Goal: Find specific page/section: Find specific page/section

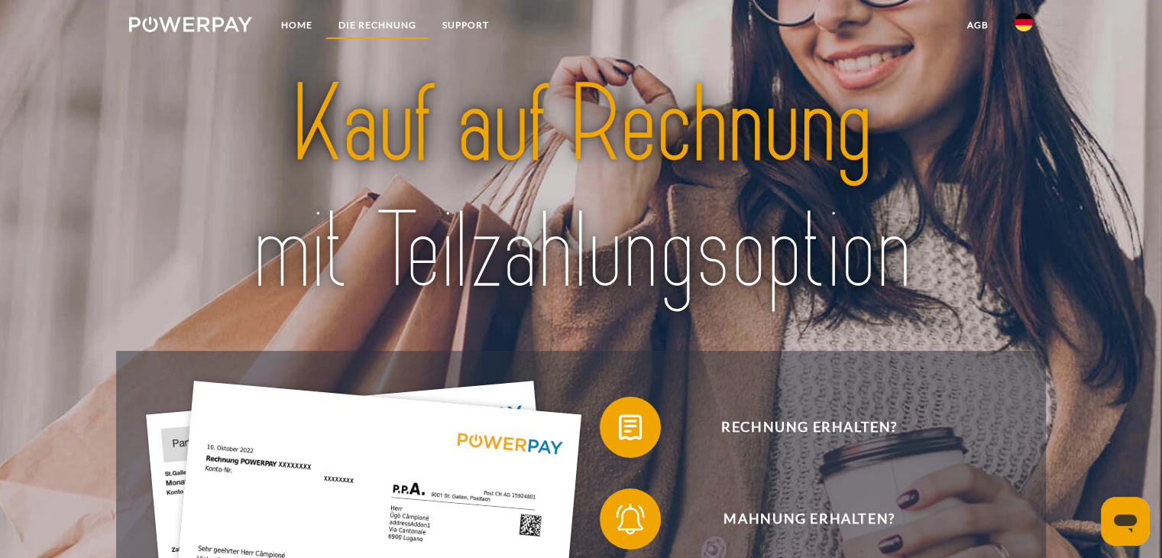
click at [354, 21] on link "DIE RECHNUNG" at bounding box center [377, 25] width 104 height 28
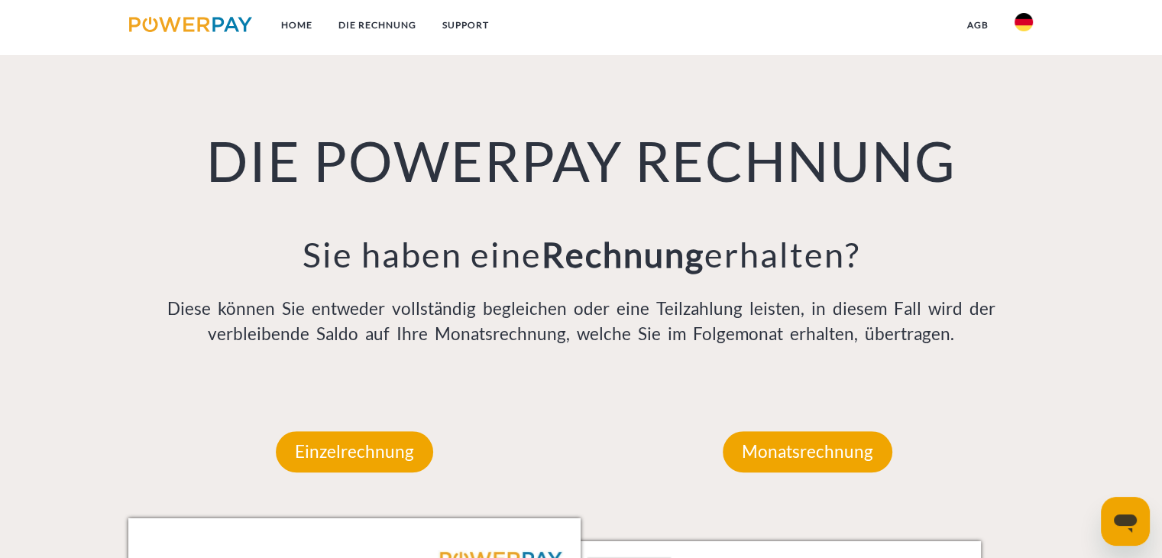
scroll to position [1070, 0]
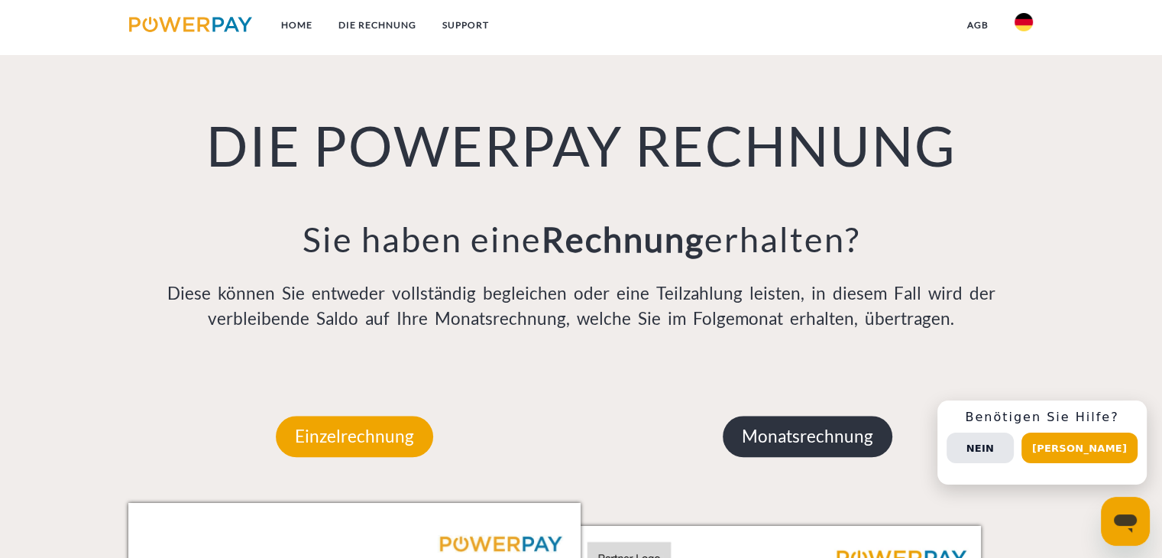
click at [821, 435] on p "Monatsrechnung" at bounding box center [808, 436] width 170 height 41
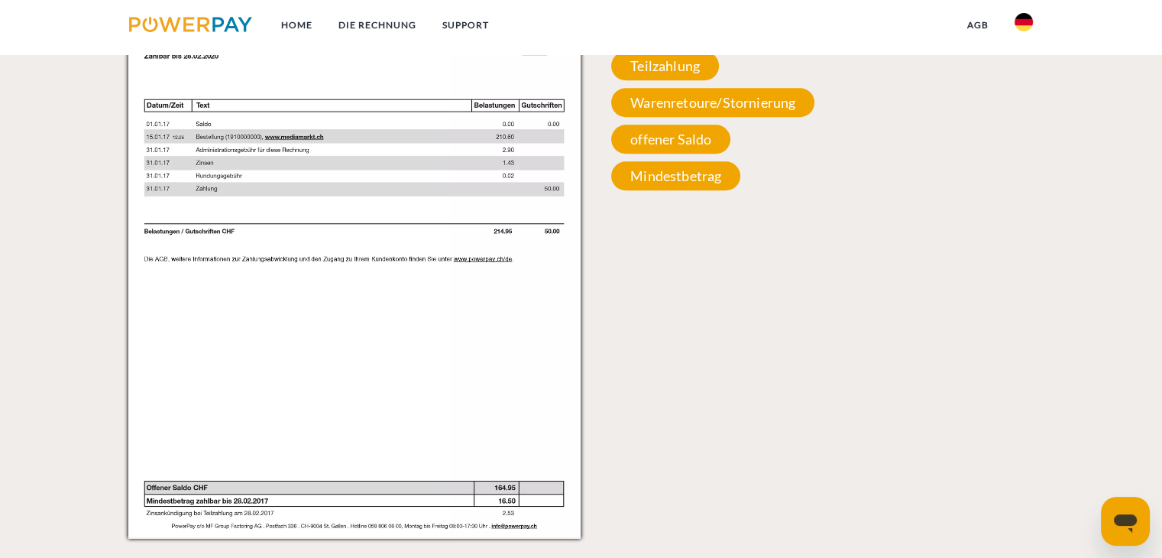
scroll to position [1452, 0]
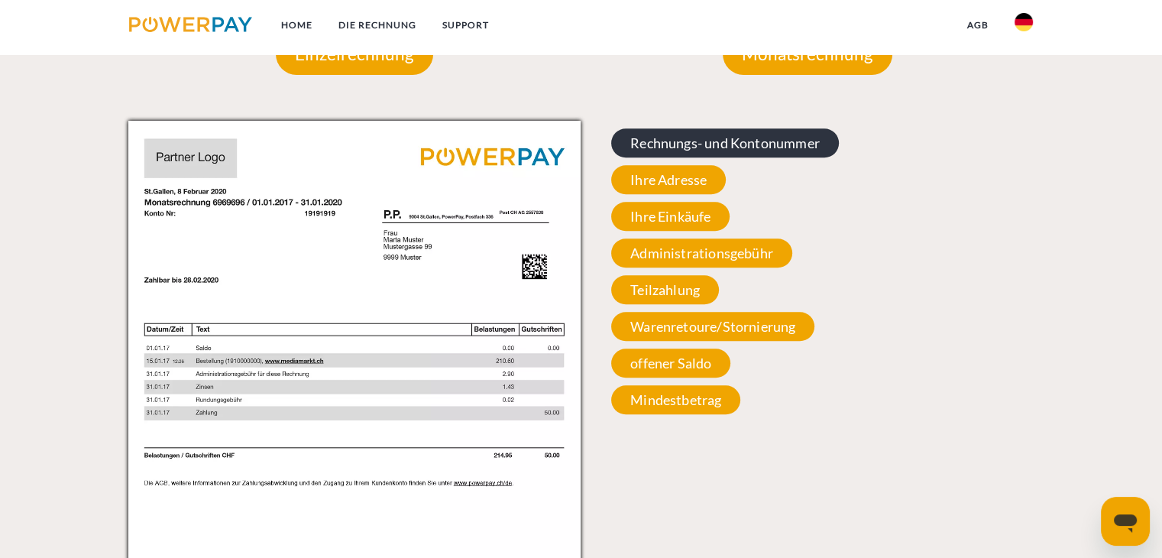
click at [733, 141] on span "Rechnungs- und Kontonummer" at bounding box center [725, 142] width 228 height 29
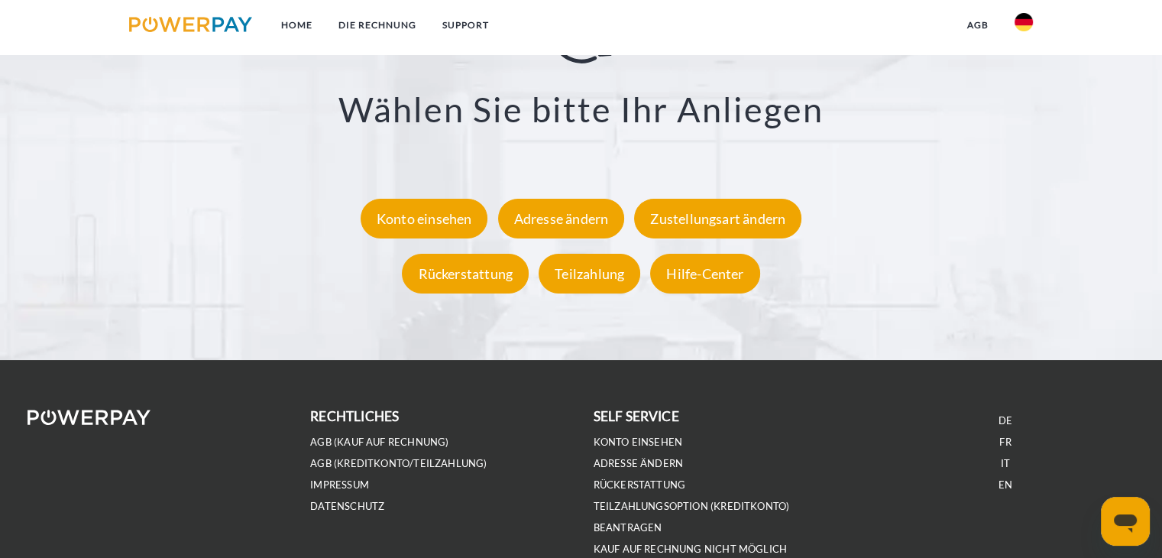
scroll to position [2944, 0]
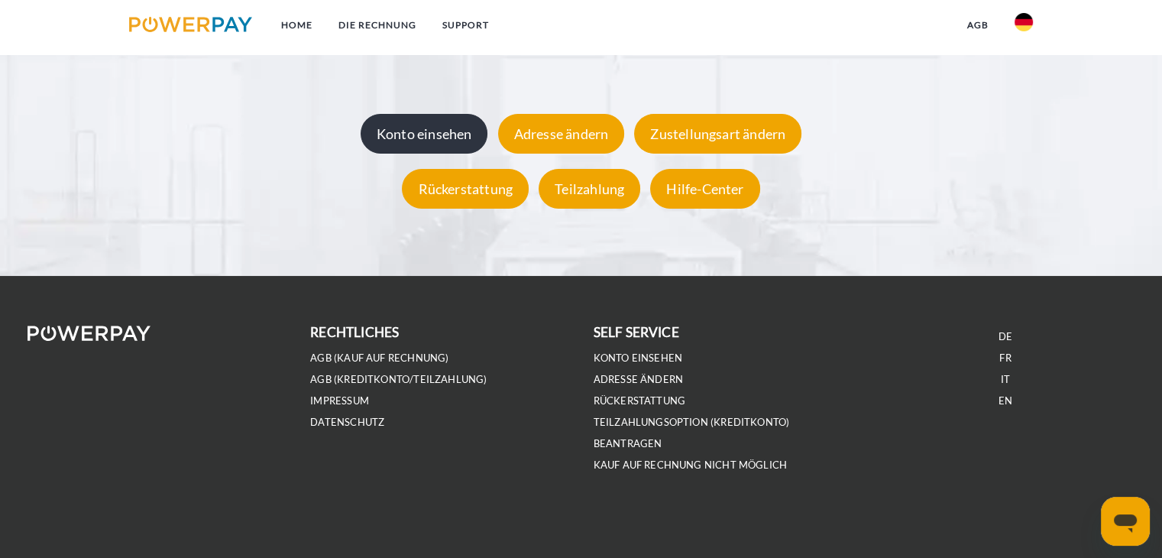
click at [428, 139] on div "Konto einsehen" at bounding box center [425, 135] width 128 height 40
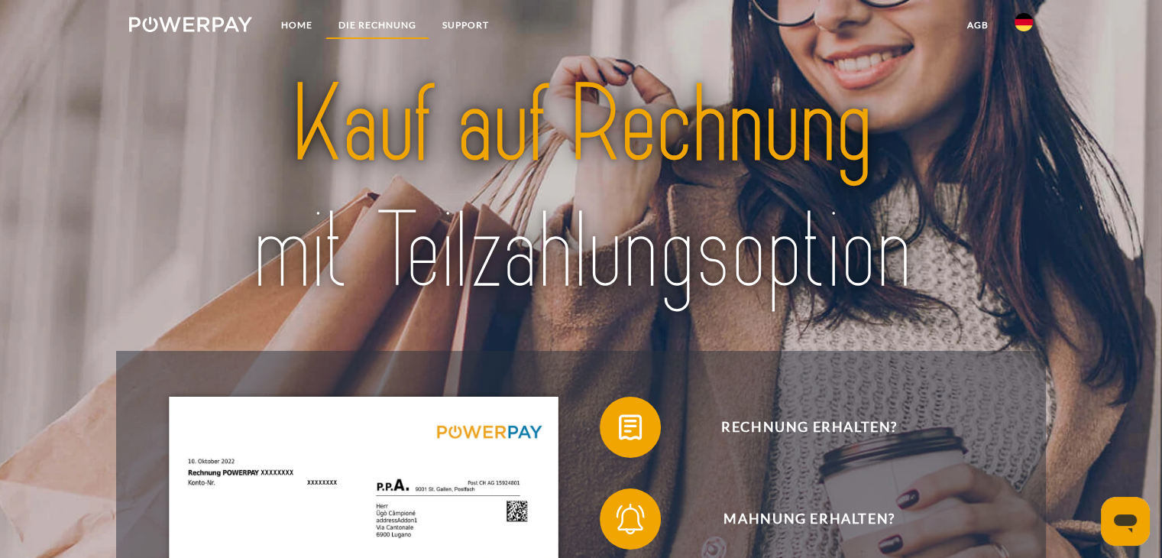
click at [373, 16] on link "DIE RECHNUNG" at bounding box center [377, 25] width 104 height 28
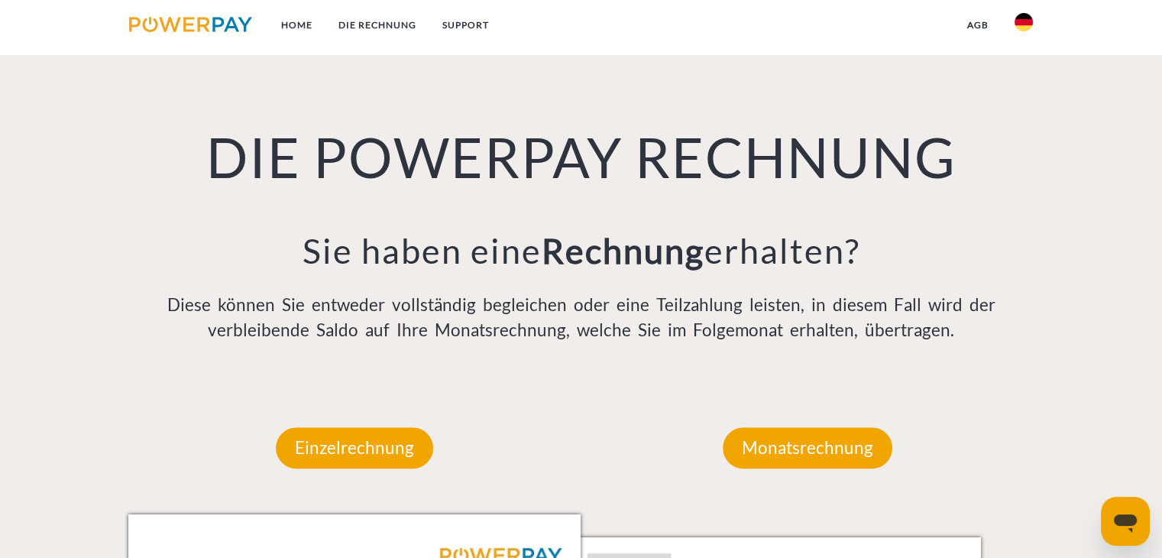
scroll to position [1070, 0]
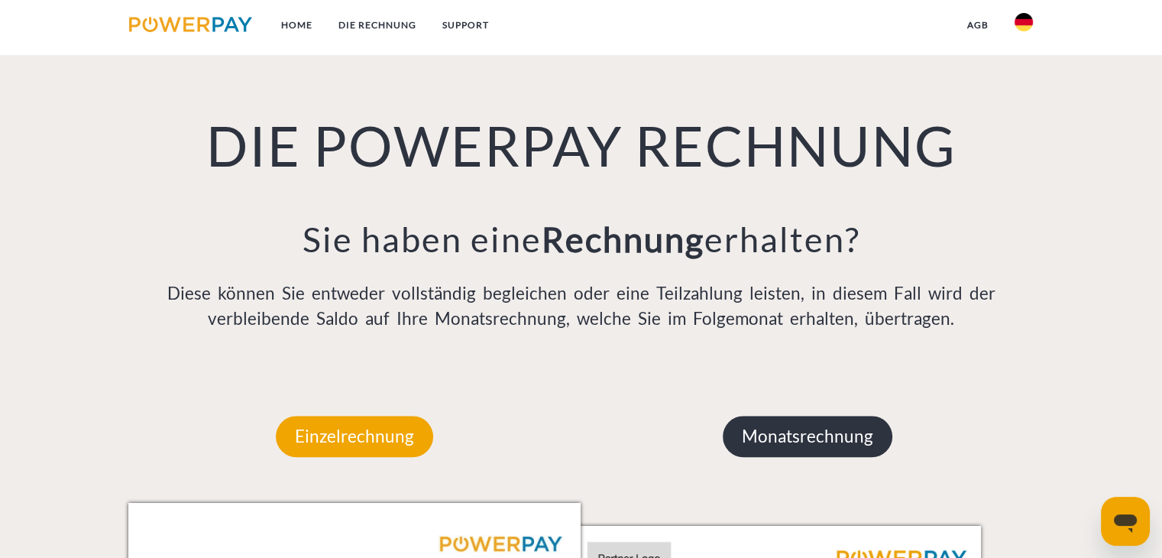
click at [792, 446] on p "Monatsrechnung" at bounding box center [808, 436] width 170 height 41
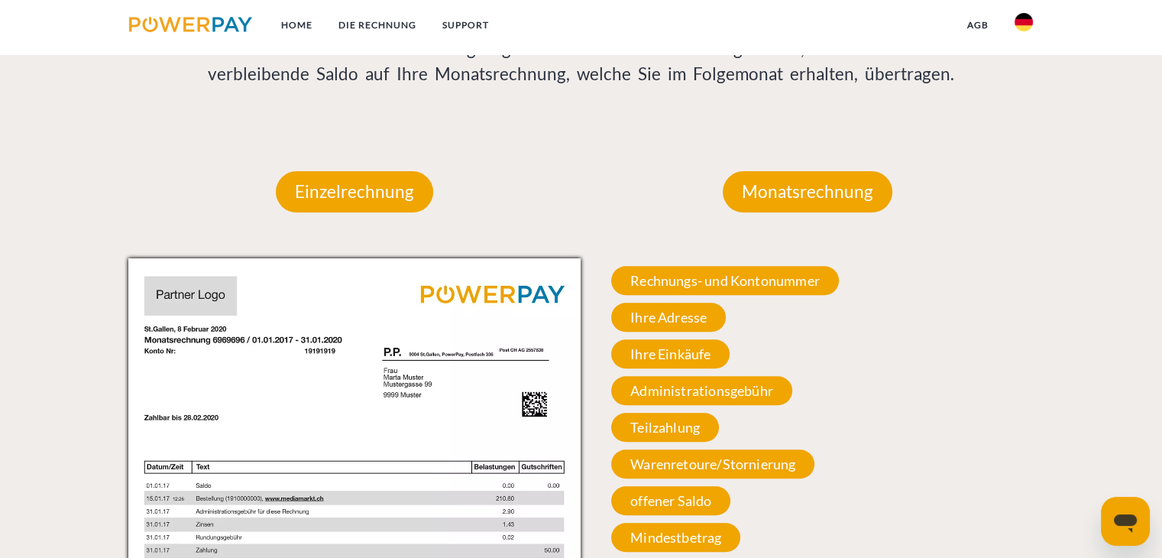
scroll to position [1452, 0]
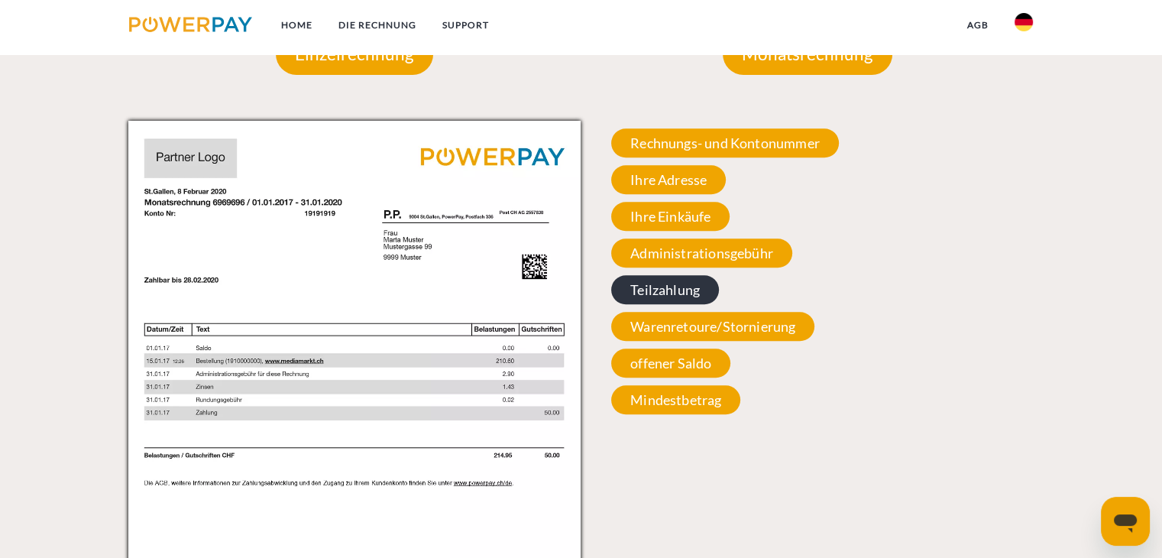
click at [691, 291] on span "Teilzahlung" at bounding box center [665, 289] width 108 height 29
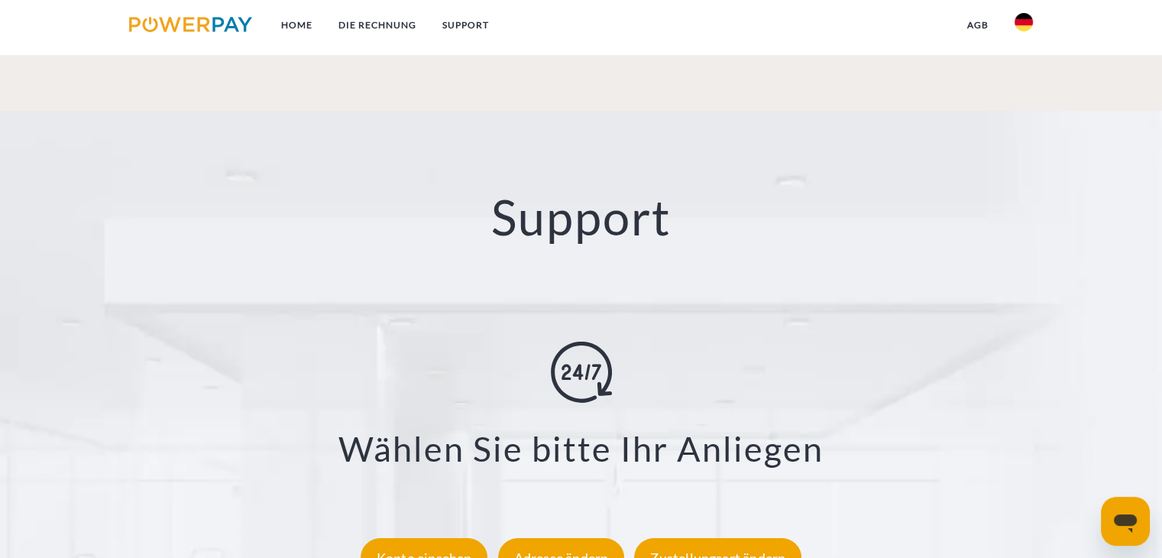
scroll to position [2750, 0]
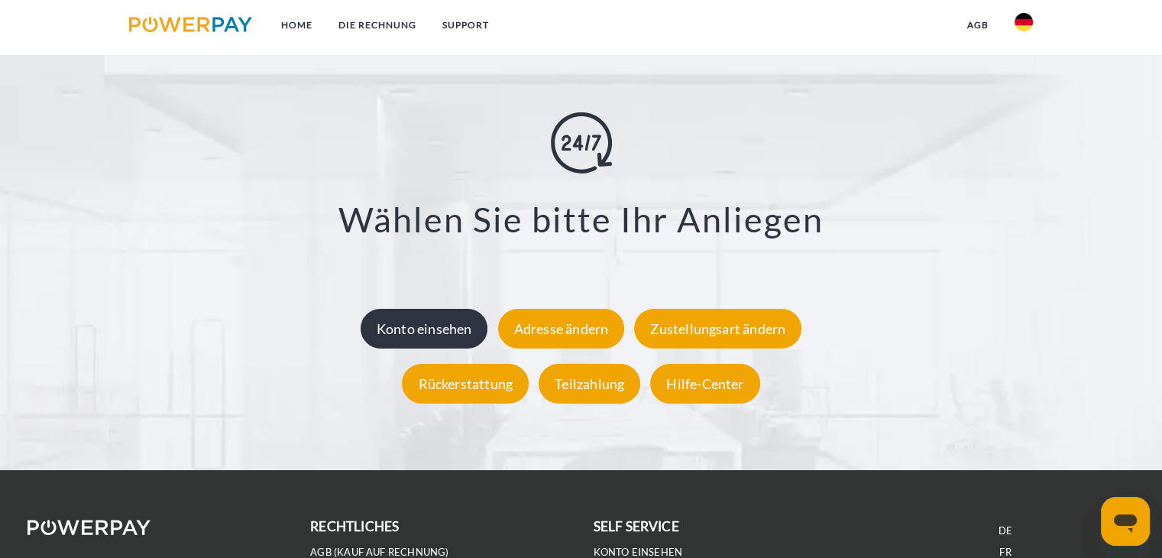
click at [401, 334] on div "Konto einsehen" at bounding box center [425, 329] width 128 height 40
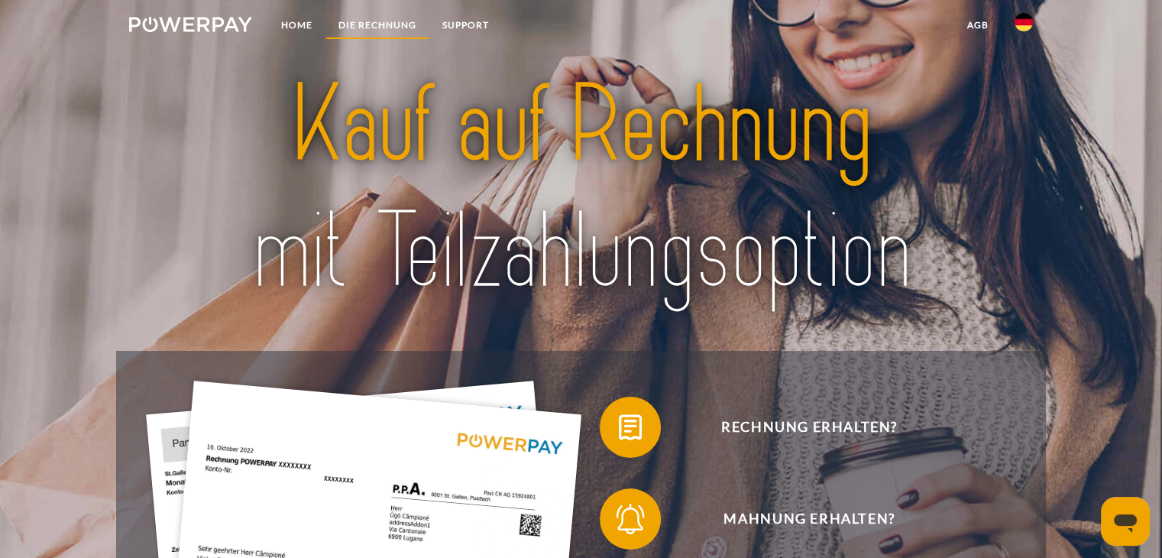
click at [378, 26] on link "DIE RECHNUNG" at bounding box center [377, 25] width 104 height 28
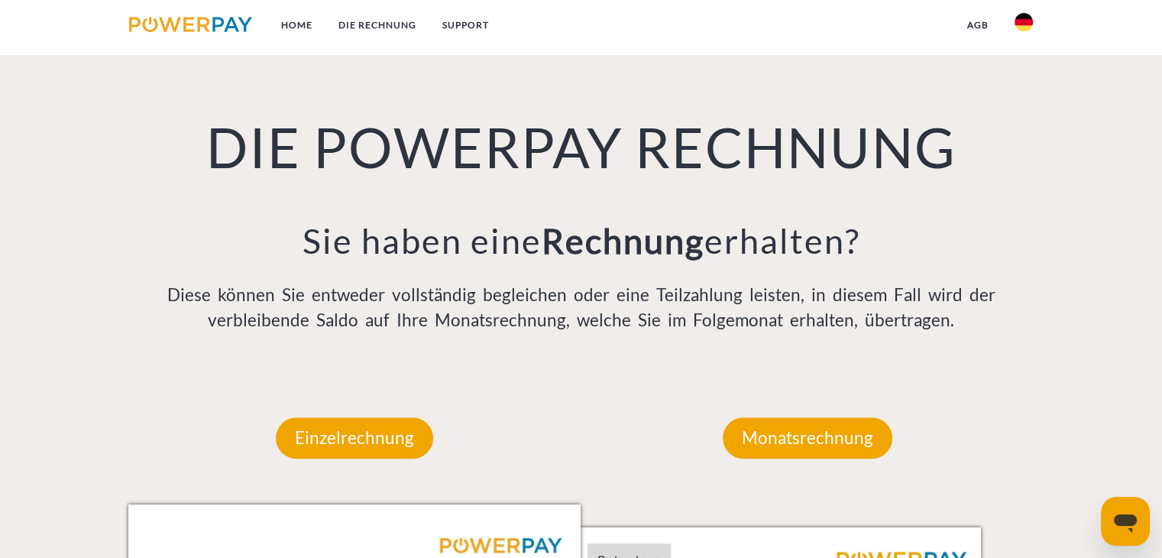
scroll to position [1070, 0]
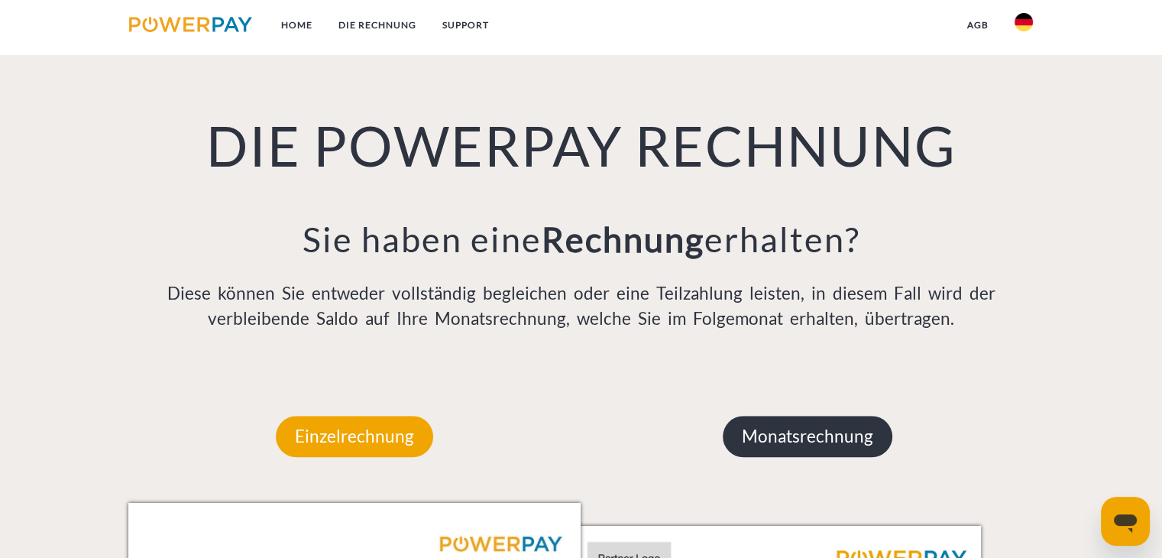
click at [821, 439] on p "Monatsrechnung" at bounding box center [808, 436] width 170 height 41
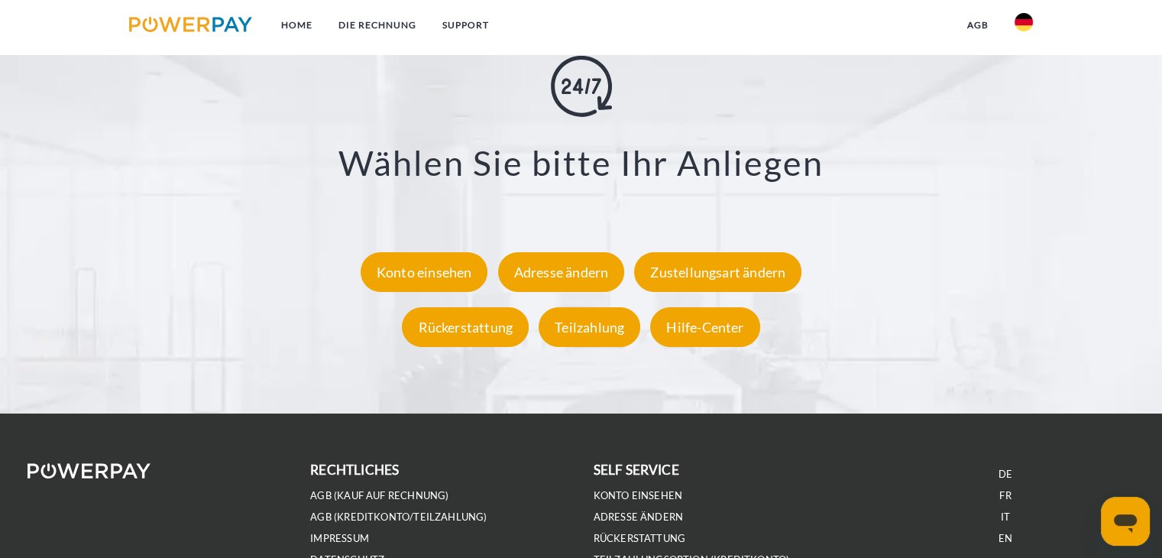
scroll to position [2944, 0]
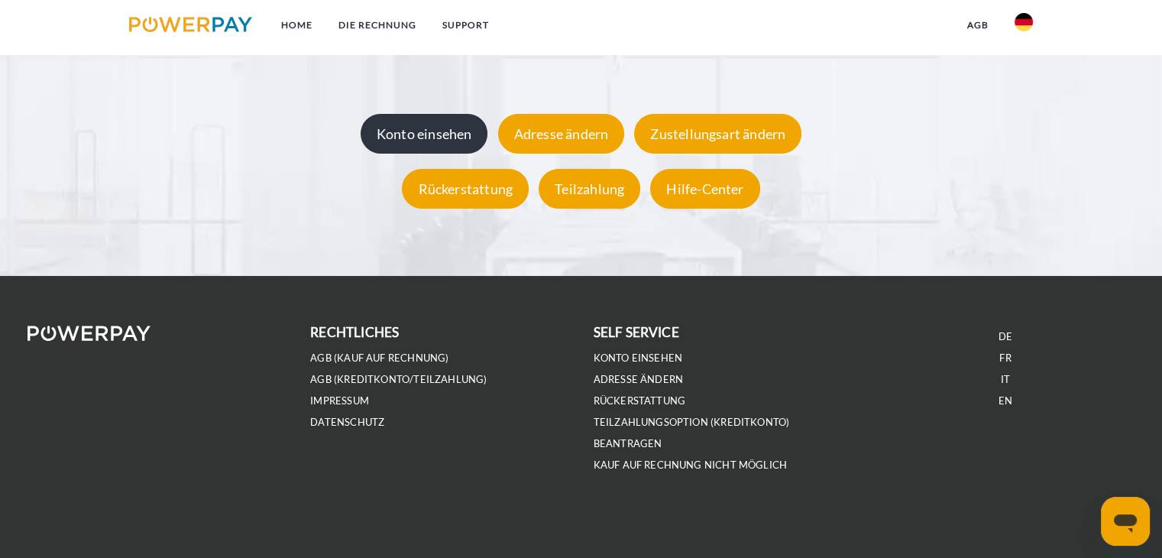
click at [449, 136] on div "Konto einsehen" at bounding box center [425, 135] width 128 height 40
